Goal: Transaction & Acquisition: Purchase product/service

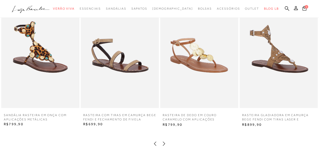
scroll to position [529, 0]
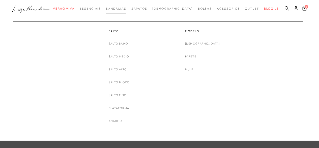
click at [121, 9] on span "Sandálias" at bounding box center [116, 9] width 20 height 4
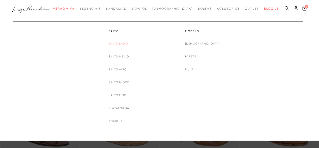
click at [125, 44] on link "Salto Baixo" at bounding box center [118, 43] width 19 height 5
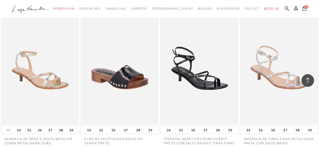
scroll to position [884, 0]
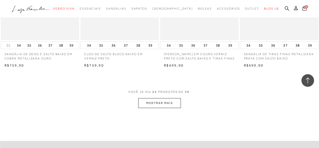
click at [155, 102] on button "MOSTRAR MAIS" at bounding box center [159, 103] width 42 height 10
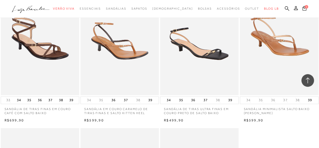
scroll to position [1262, 0]
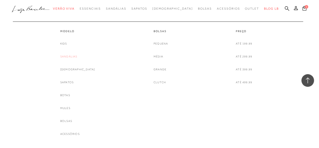
click at [78, 58] on link "Sandálias" at bounding box center [68, 56] width 17 height 5
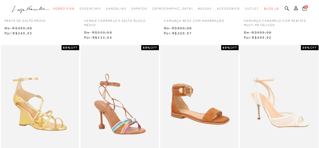
scroll to position [151, 0]
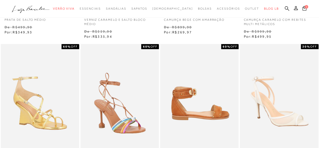
click at [200, 89] on img at bounding box center [200, 103] width 78 height 118
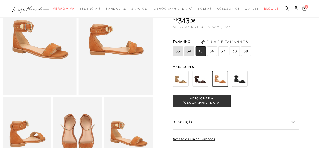
scroll to position [50, 0]
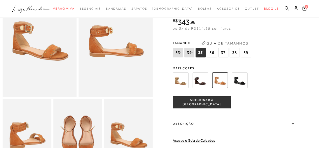
click at [201, 78] on img at bounding box center [201, 80] width 16 height 16
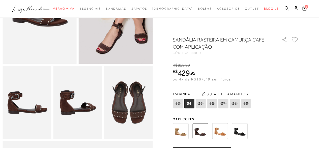
scroll to position [76, 0]
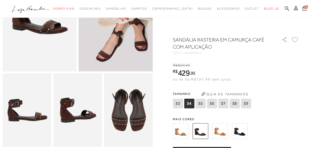
click at [242, 133] on img at bounding box center [240, 131] width 16 height 16
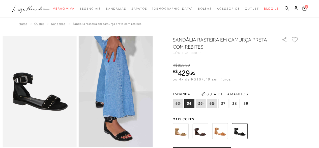
click at [200, 127] on img at bounding box center [201, 131] width 16 height 16
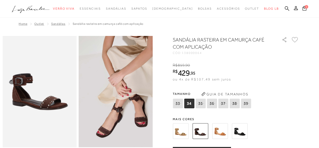
click at [240, 130] on img at bounding box center [240, 131] width 16 height 16
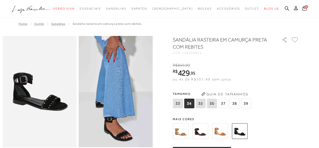
click at [193, 106] on span "34" at bounding box center [189, 103] width 10 height 10
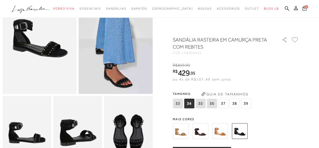
scroll to position [76, 0]
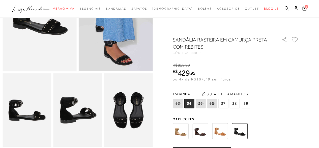
click at [224, 101] on span "37" at bounding box center [223, 103] width 10 height 10
click at [192, 104] on span "34" at bounding box center [189, 103] width 10 height 10
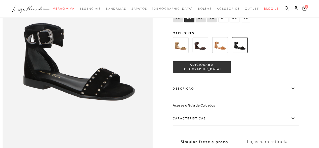
scroll to position [252, 0]
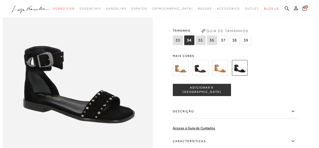
click at [214, 94] on span "ADICIONAR À [GEOGRAPHIC_DATA]" at bounding box center [202, 89] width 58 height 9
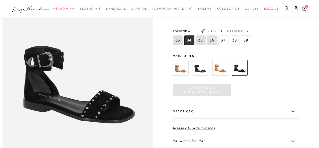
scroll to position [0, 0]
click at [305, 5] on button "2" at bounding box center [304, 8] width 7 height 7
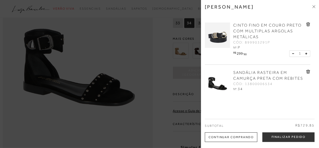
scroll to position [278, 0]
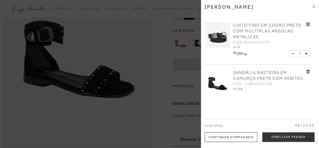
click at [307, 25] on icon at bounding box center [308, 24] width 4 height 4
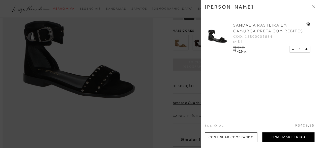
click at [285, 137] on button "Finalizar Pedido" at bounding box center [289, 137] width 52 height 10
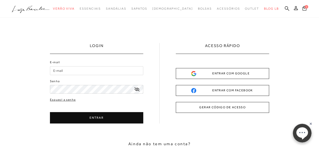
click at [78, 68] on input "E-mail" at bounding box center [96, 70] width 93 height 9
click at [79, 69] on input "E-mail" at bounding box center [96, 70] width 93 height 9
type input "[EMAIL_ADDRESS][DOMAIN_NAME]"
click at [61, 100] on div "E-mail [EMAIL_ADDRESS][DOMAIN_NAME] Senha Esqueci a senha ENTRAR" at bounding box center [96, 91] width 93 height 63
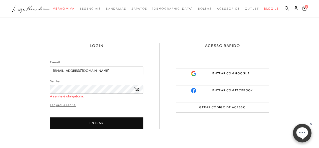
click at [61, 104] on link "Esqueci a senha" at bounding box center [63, 104] width 26 height 5
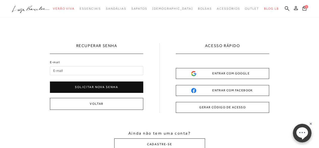
click at [71, 69] on input "E-mail" at bounding box center [96, 70] width 93 height 9
type input "[EMAIL_ADDRESS][DOMAIN_NAME]"
click at [83, 87] on button "Solicitar nova senha" at bounding box center [96, 86] width 93 height 11
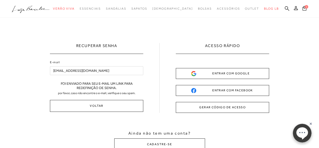
click at [239, 108] on button "GERAR CÓDIGO DE ACESSO" at bounding box center [222, 107] width 93 height 11
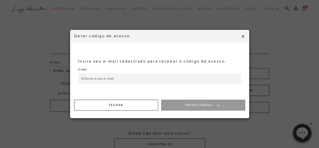
click at [118, 81] on input "E-mail:" at bounding box center [159, 78] width 163 height 10
type input "[EMAIL_ADDRESS][DOMAIN_NAME]"
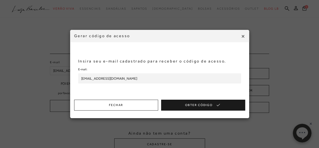
click at [202, 107] on button "Obter Código" at bounding box center [203, 104] width 84 height 11
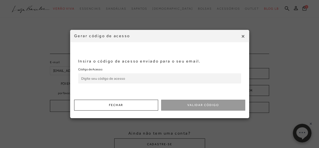
click at [243, 37] on span "×" at bounding box center [243, 36] width 4 height 9
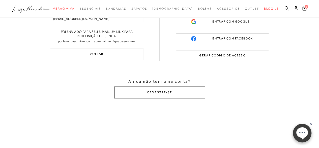
scroll to position [25, 0]
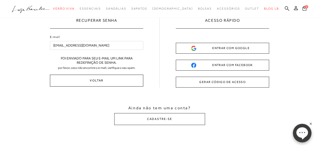
click at [90, 79] on button "Voltar" at bounding box center [96, 80] width 93 height 12
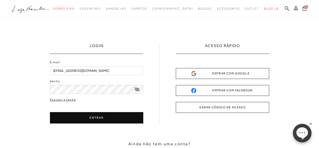
click at [84, 121] on button "ENTRAR" at bounding box center [96, 117] width 93 height 11
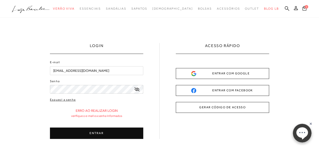
click at [92, 132] on button "ENTRAR" at bounding box center [96, 132] width 93 height 11
click at [135, 89] on icon at bounding box center [137, 89] width 5 height 4
click at [92, 134] on button "ENTRAR" at bounding box center [96, 132] width 93 height 11
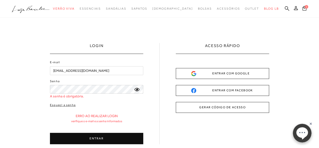
click at [72, 84] on div "Senha A senha é obrigatória." at bounding box center [96, 89] width 93 height 20
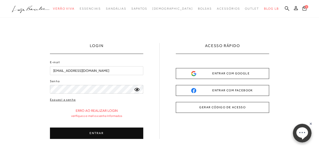
click at [90, 135] on button "ENTRAR" at bounding box center [96, 132] width 93 height 11
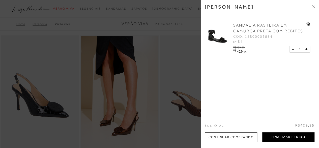
click at [275, 136] on button "Finalizar Pedido" at bounding box center [289, 137] width 52 height 10
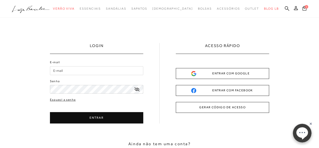
click at [226, 109] on button "GERAR CÓDIGO DE ACESSO" at bounding box center [222, 107] width 93 height 11
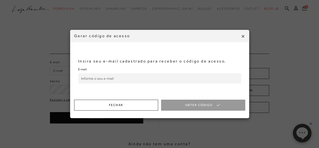
click at [131, 78] on input "E-mail:" at bounding box center [159, 78] width 163 height 10
type input "[EMAIL_ADDRESS][DOMAIN_NAME]"
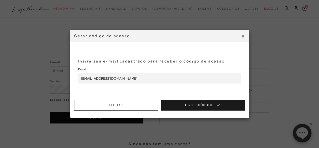
click at [193, 107] on button "Obter Código" at bounding box center [203, 104] width 84 height 11
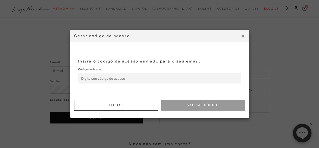
click at [138, 108] on button "Fechar" at bounding box center [116, 104] width 84 height 11
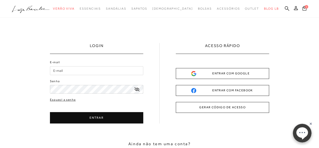
click at [237, 73] on div "ENTRAR COM GOOGLE" at bounding box center [222, 73] width 63 height 5
click at [76, 69] on input "E-mail" at bounding box center [96, 70] width 93 height 9
type input "[EMAIL_ADDRESS][DOMAIN_NAME]"
click at [98, 118] on button "ENTRAR" at bounding box center [96, 117] width 93 height 11
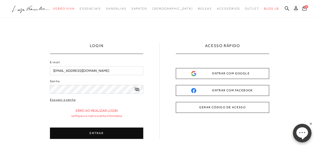
click at [98, 135] on button "ENTRAR" at bounding box center [96, 132] width 93 height 11
drag, startPoint x: 98, startPoint y: 135, endPoint x: 97, endPoint y: 132, distance: 2.7
click at [98, 134] on button "ENTRAR" at bounding box center [96, 132] width 93 height 11
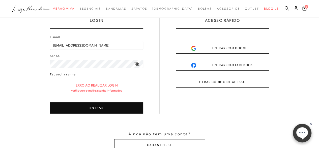
click at [89, 110] on button "ENTRAR" at bounding box center [96, 107] width 93 height 11
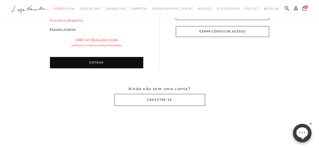
scroll to position [101, 0]
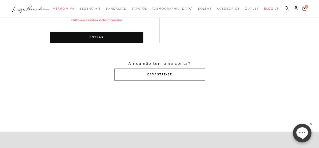
click at [153, 75] on button "CADASTRE-SE" at bounding box center [159, 74] width 91 height 12
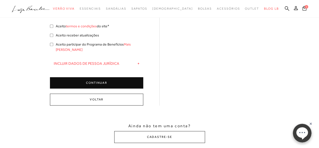
scroll to position [0, 0]
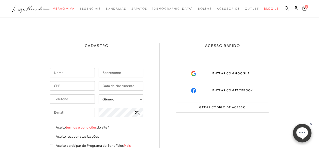
click at [70, 71] on input "text" at bounding box center [72, 72] width 45 height 9
